Goal: Task Accomplishment & Management: Manage account settings

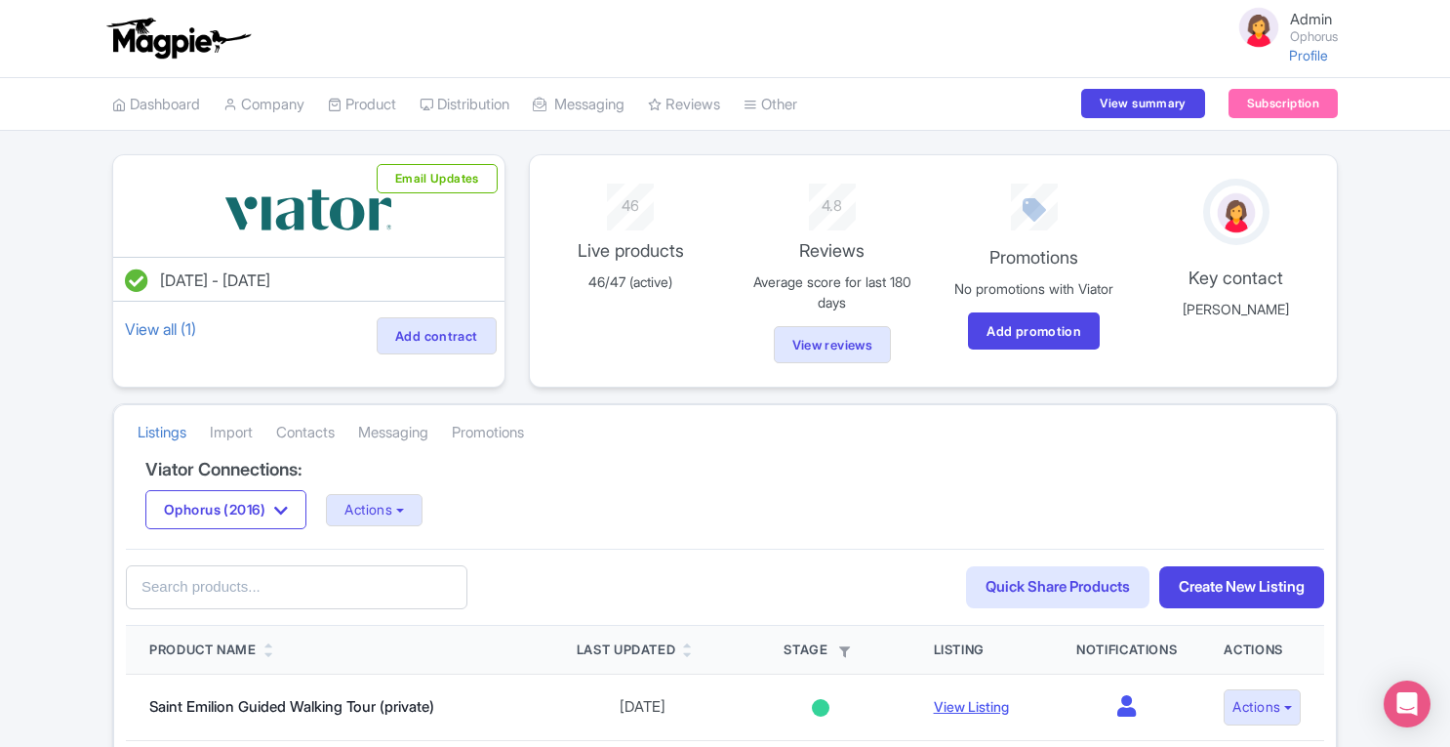
scroll to position [54, 0]
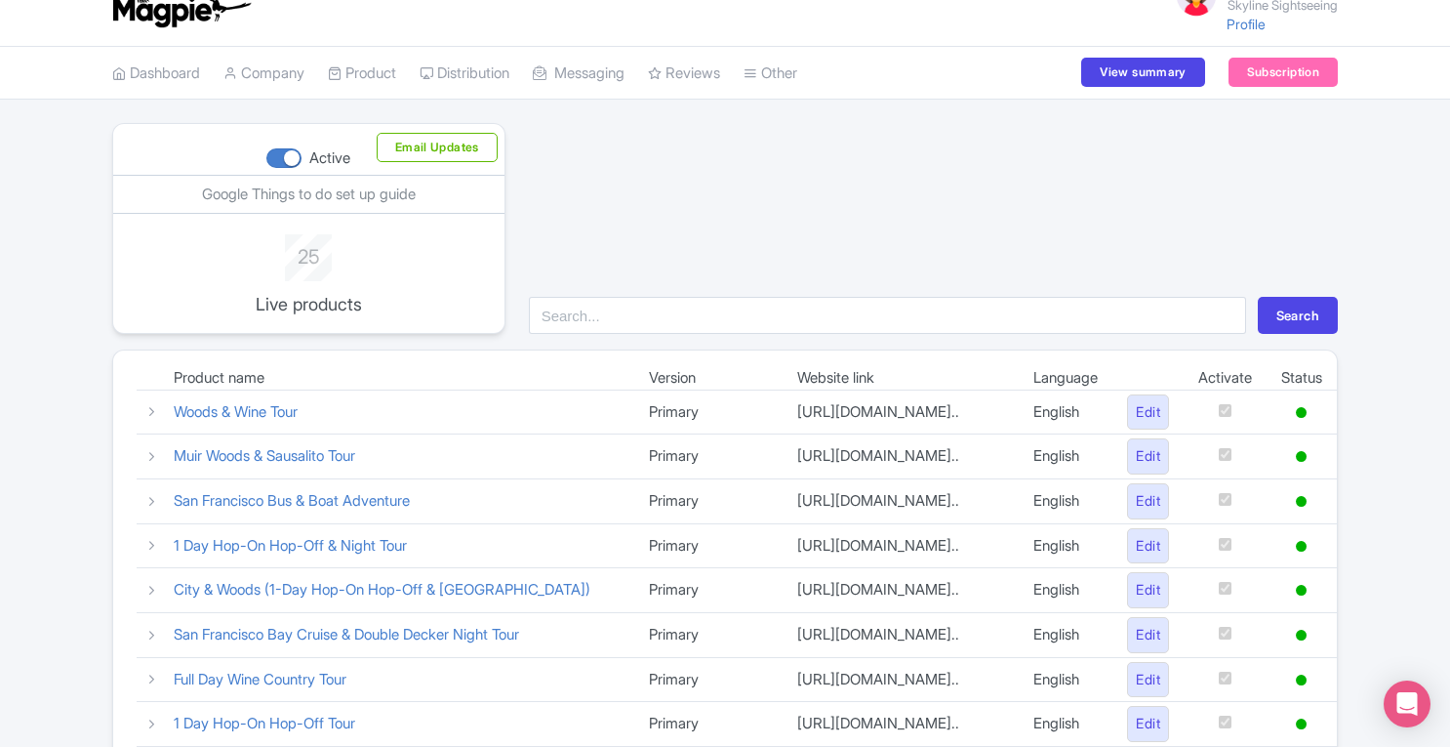
scroll to position [23, 0]
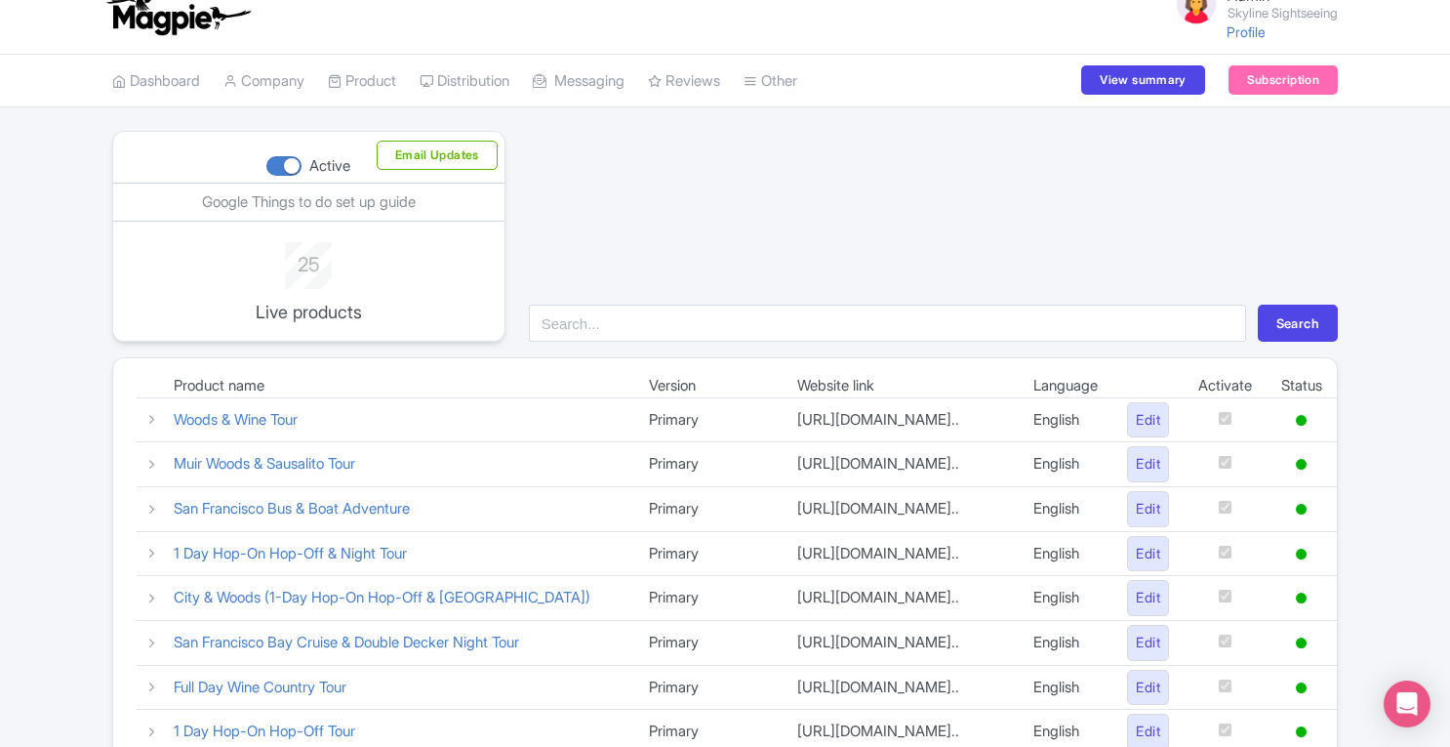
click at [0, 0] on link "My Products" at bounding box center [0, 0] width 0 height 0
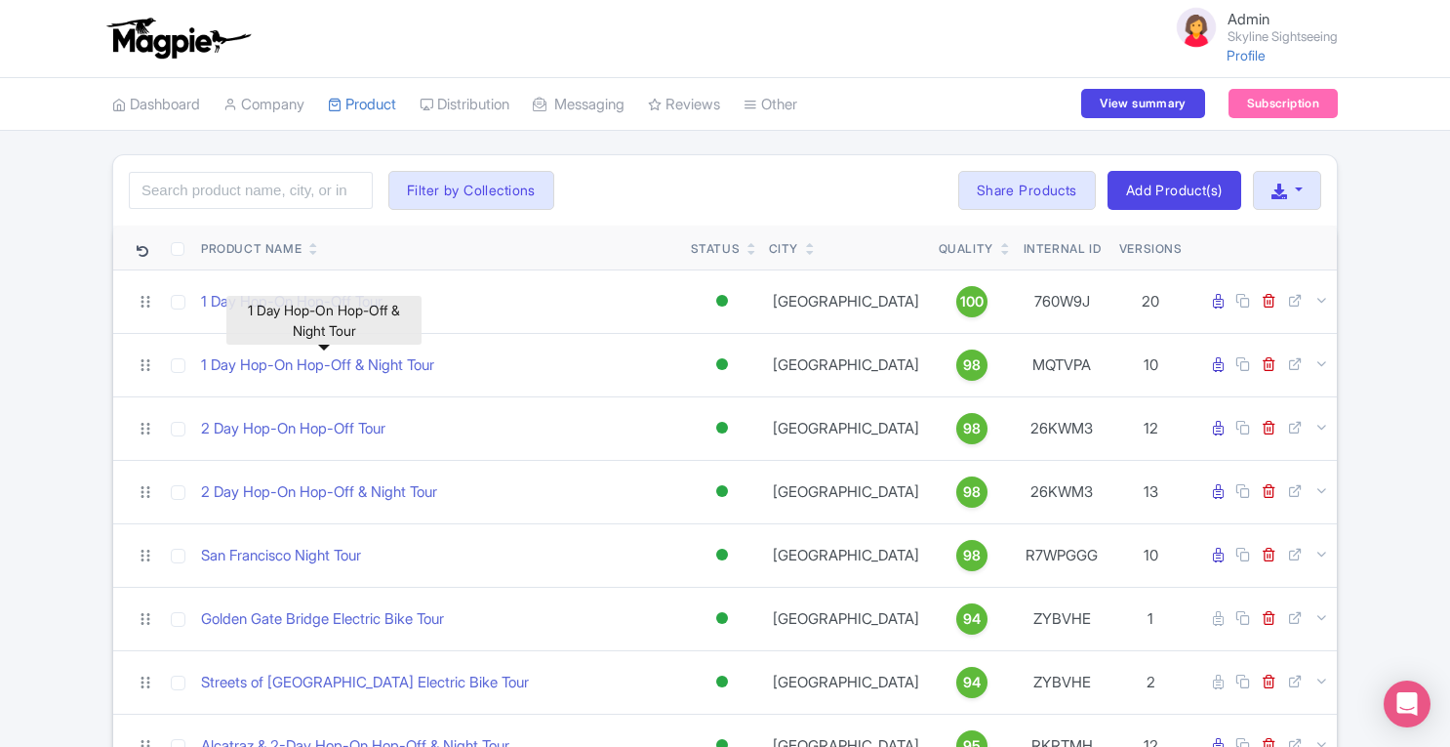
click at [342, 362] on link "1 Day Hop-On Hop-Off & Night Tour" at bounding box center [317, 365] width 233 height 22
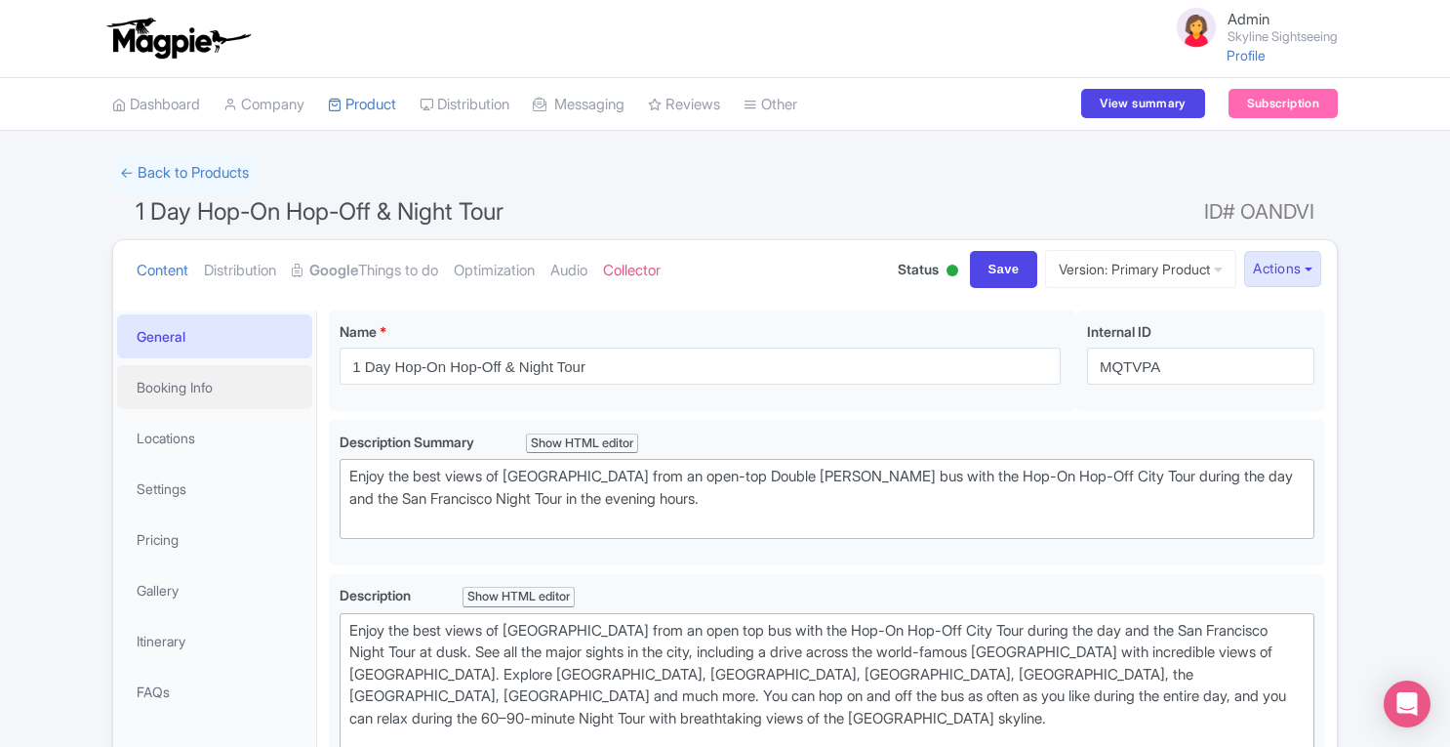
click at [196, 379] on link "Booking Info" at bounding box center [214, 387] width 195 height 44
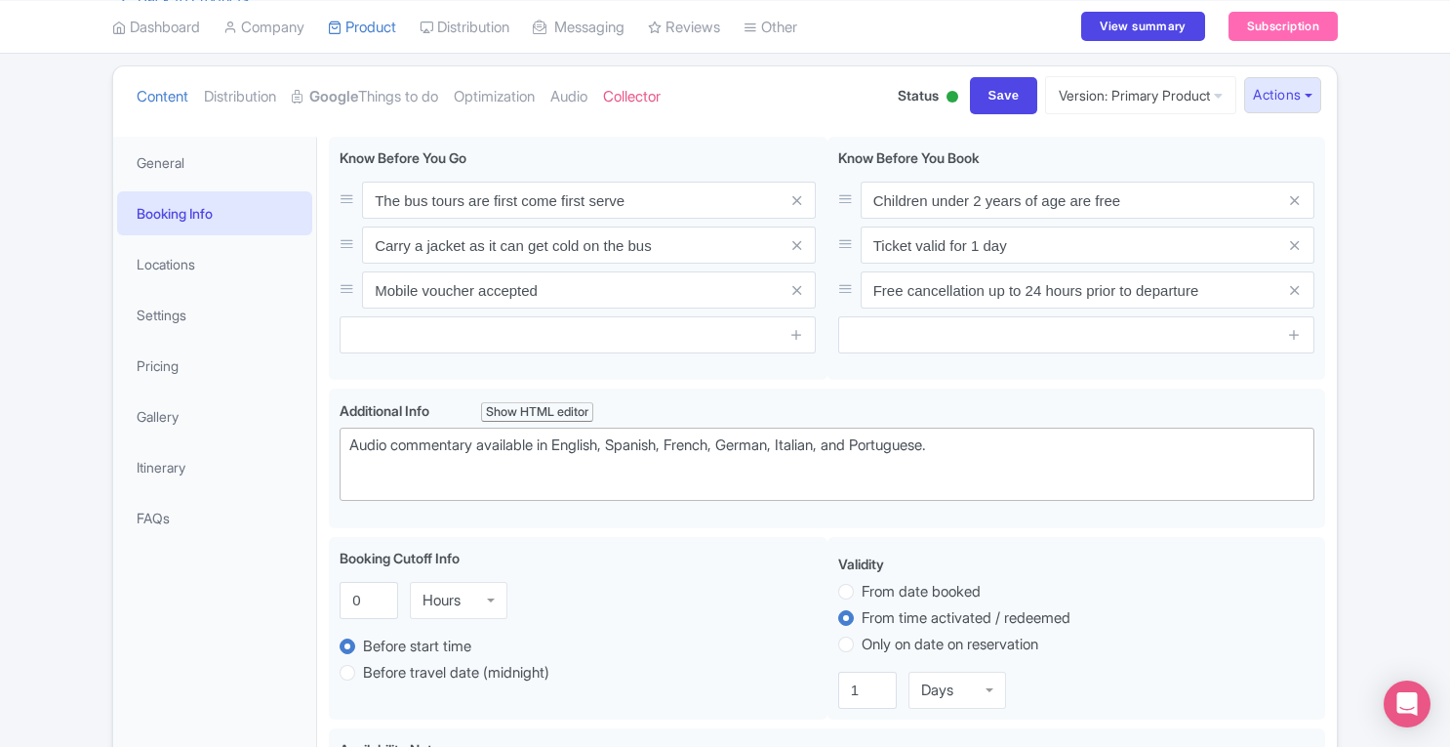
scroll to position [156, 0]
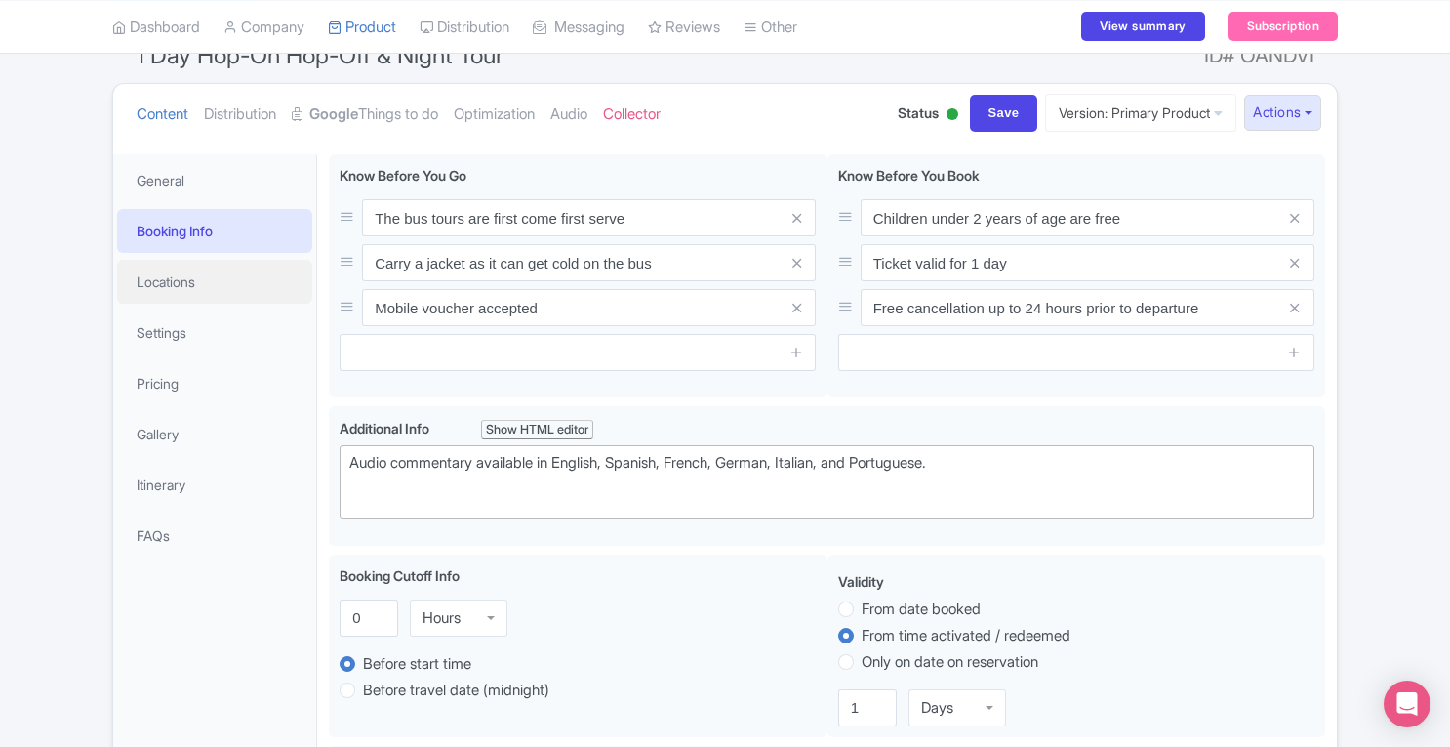
click at [190, 288] on link "Locations" at bounding box center [214, 282] width 195 height 44
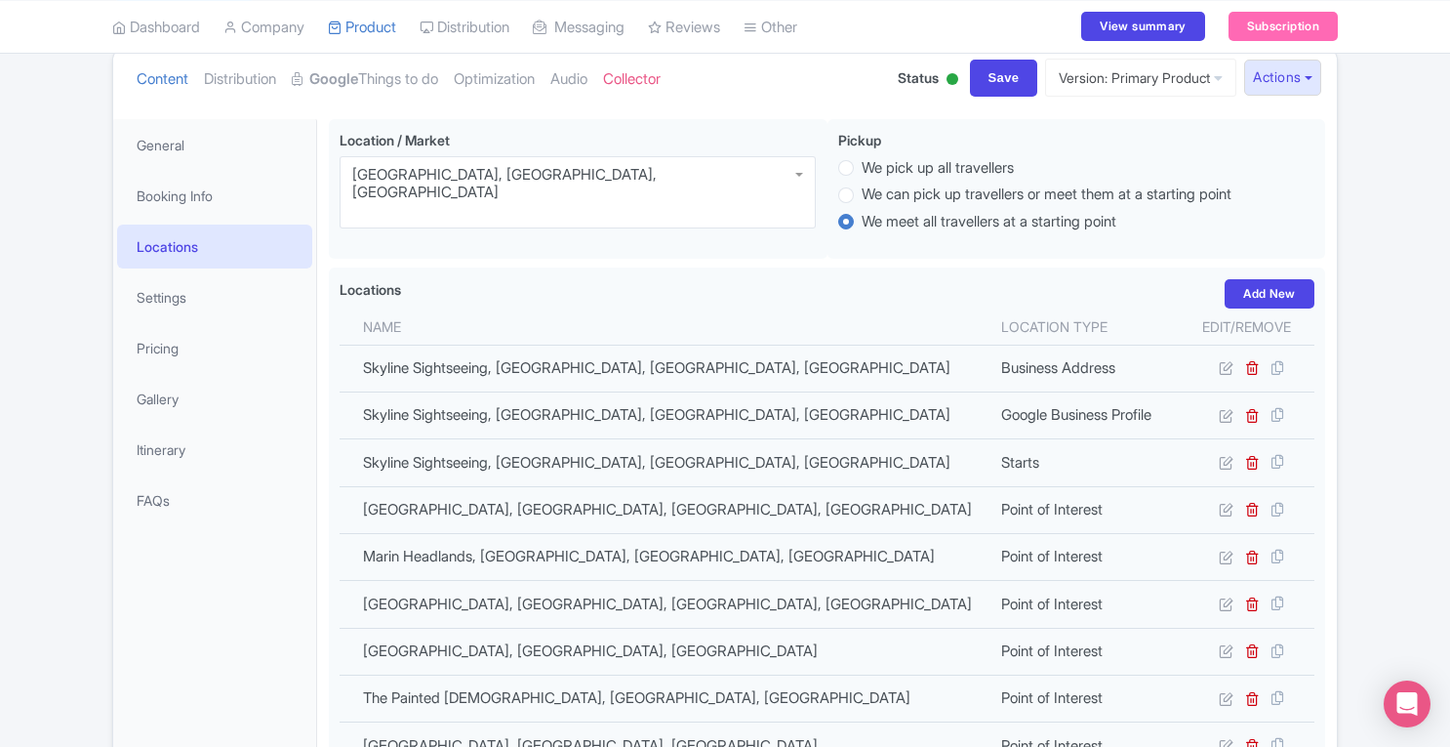
scroll to position [193, 0]
click at [209, 299] on link "Settings" at bounding box center [214, 295] width 195 height 44
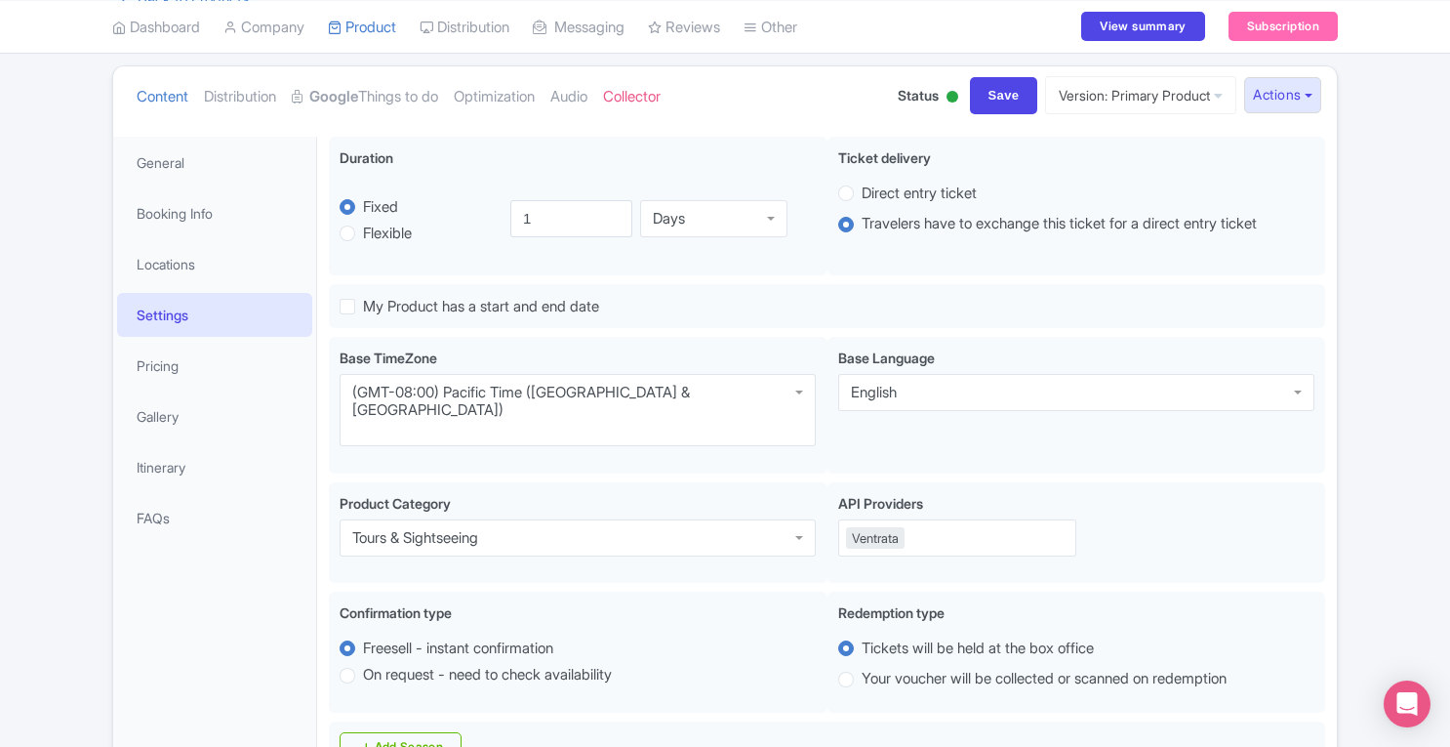
scroll to position [176, 0]
click at [182, 370] on link "Pricing" at bounding box center [214, 364] width 195 height 44
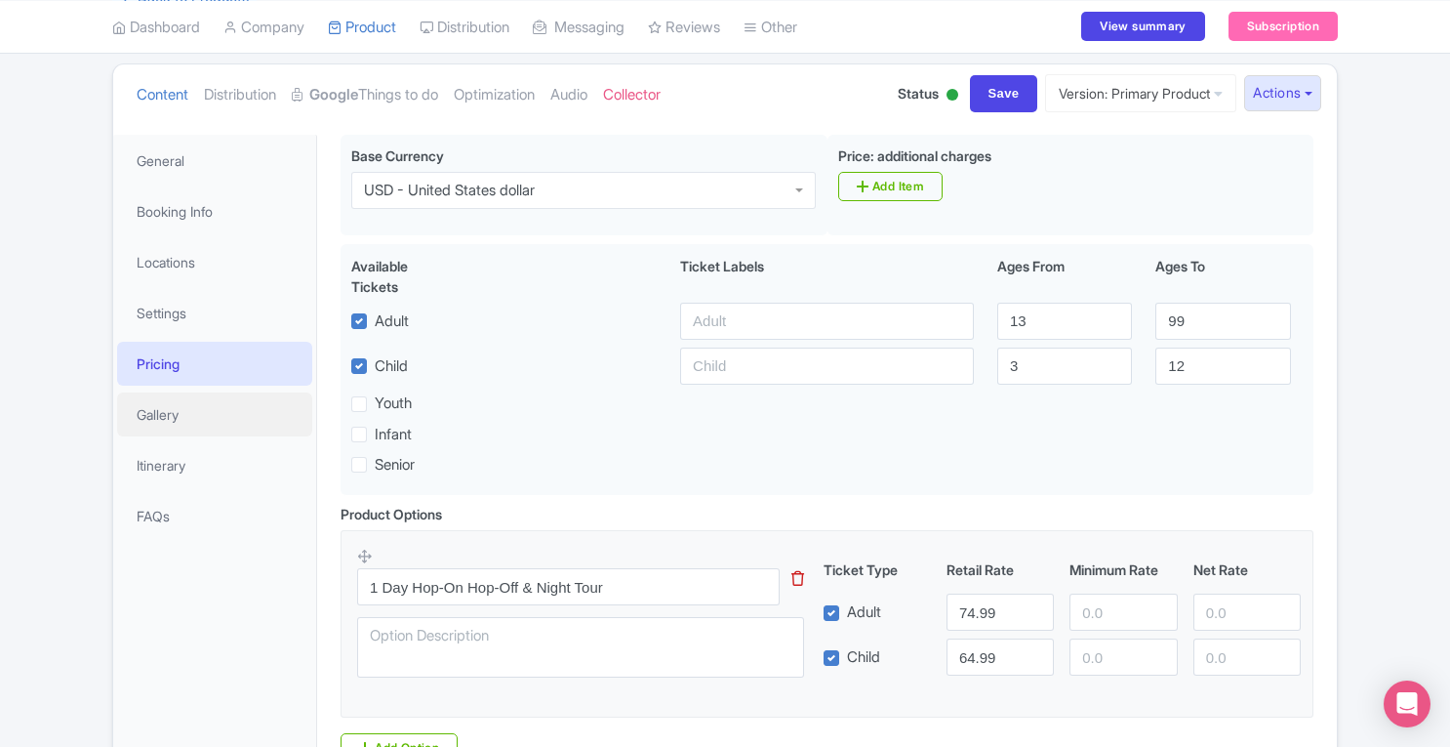
click at [180, 423] on link "Gallery" at bounding box center [214, 414] width 195 height 44
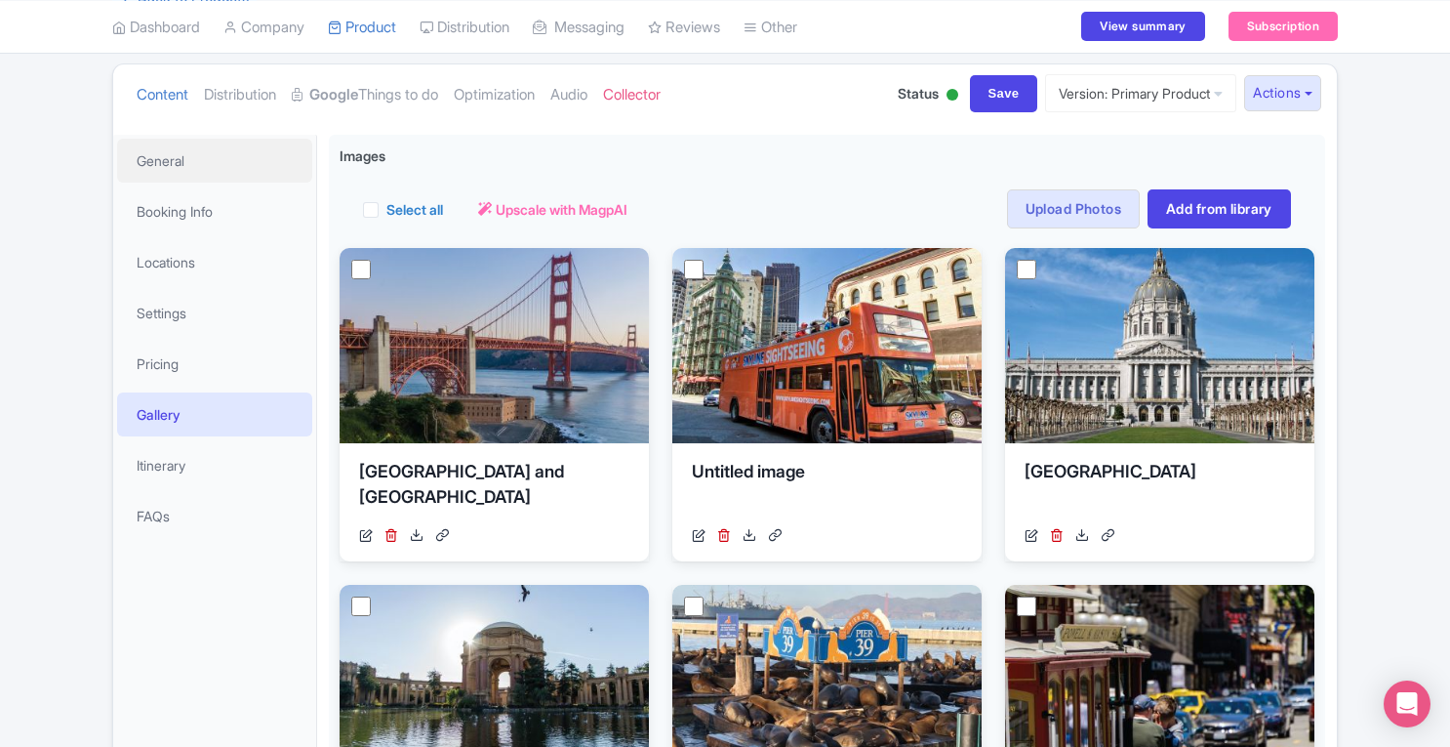
click at [170, 171] on link "General" at bounding box center [214, 161] width 195 height 44
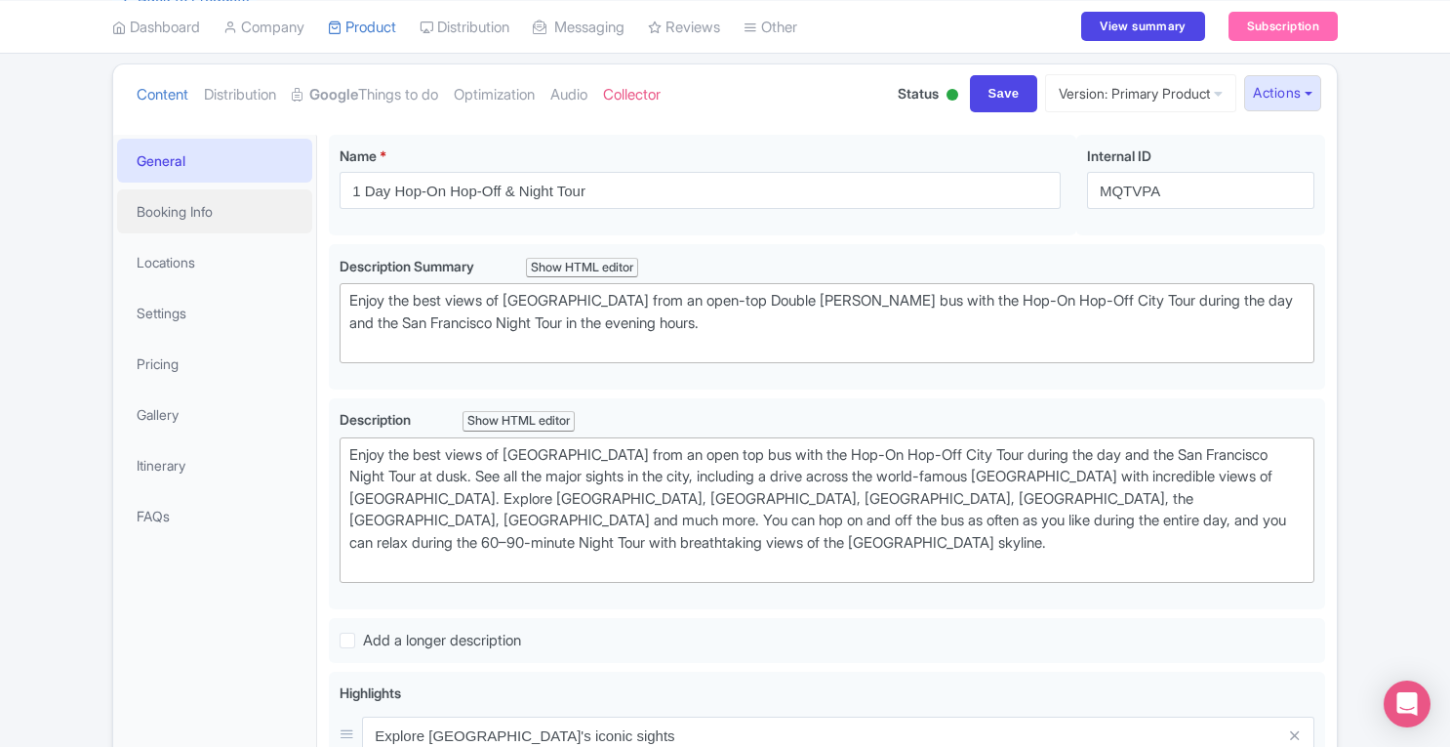
click at [170, 212] on link "Booking Info" at bounding box center [214, 211] width 195 height 44
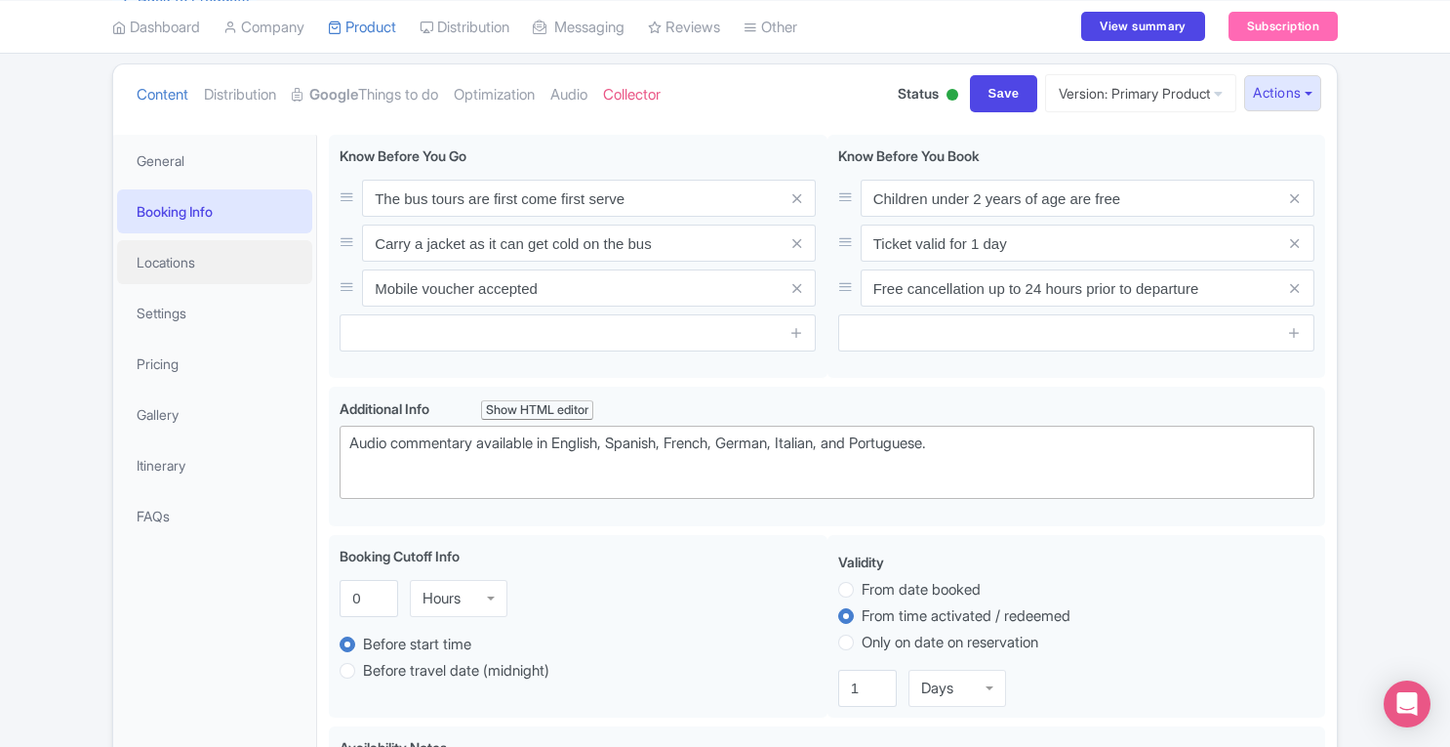
click at [170, 268] on link "Locations" at bounding box center [214, 262] width 195 height 44
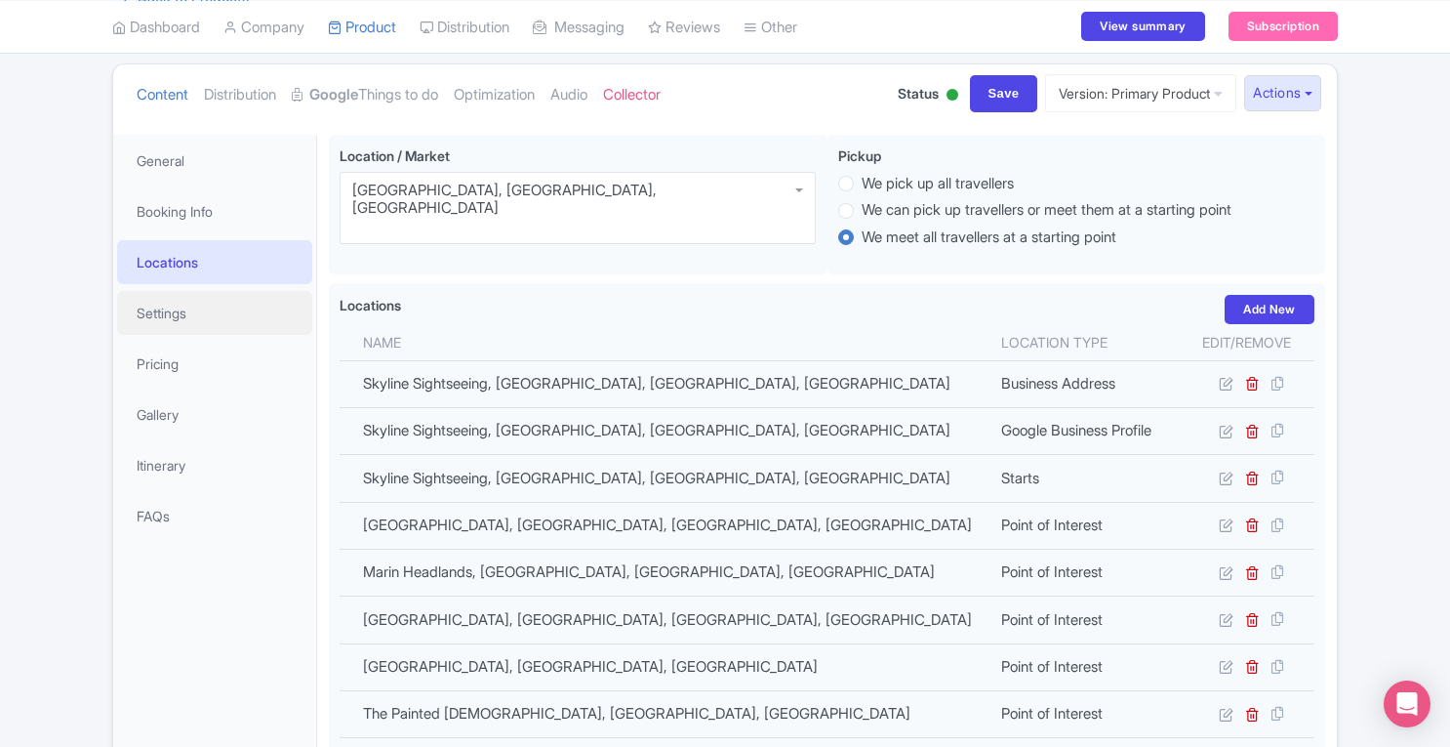
click at [180, 313] on link "Settings" at bounding box center [214, 313] width 195 height 44
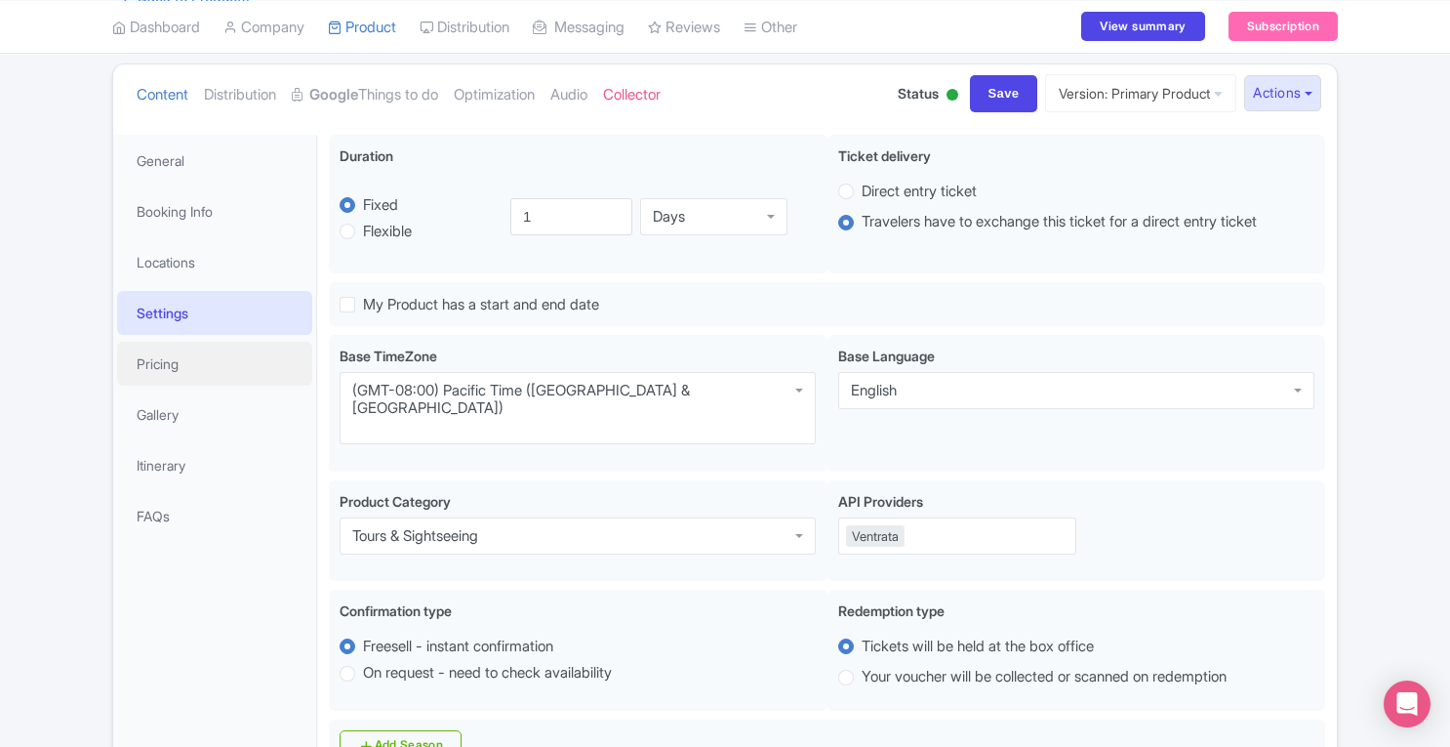
click at [180, 355] on link "Pricing" at bounding box center [214, 364] width 195 height 44
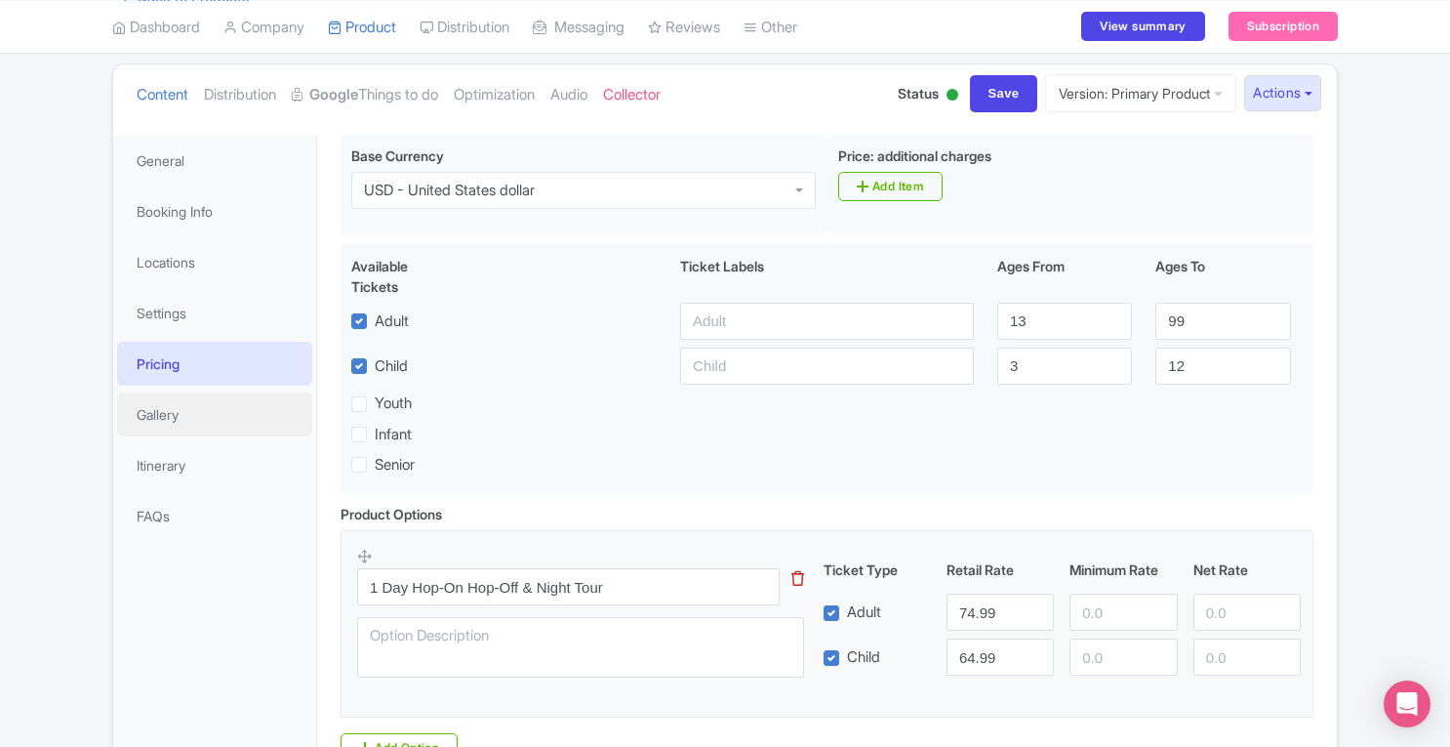
click at [186, 420] on link "Gallery" at bounding box center [214, 414] width 195 height 44
